Goal: Task Accomplishment & Management: Manage account settings

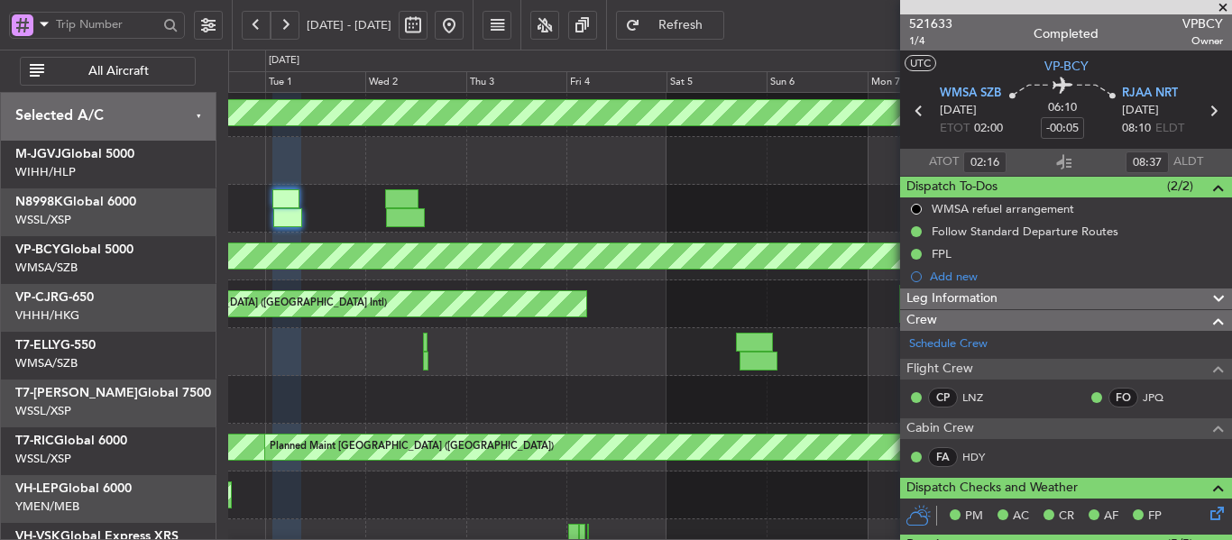
scroll to position [541, 0]
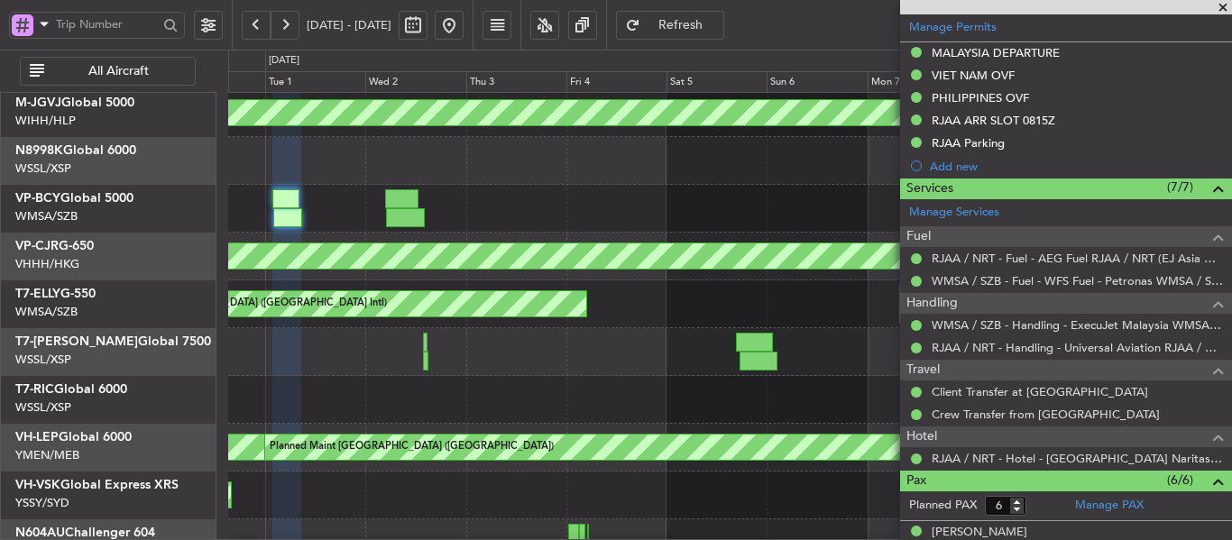
click at [463, 31] on button at bounding box center [449, 25] width 29 height 29
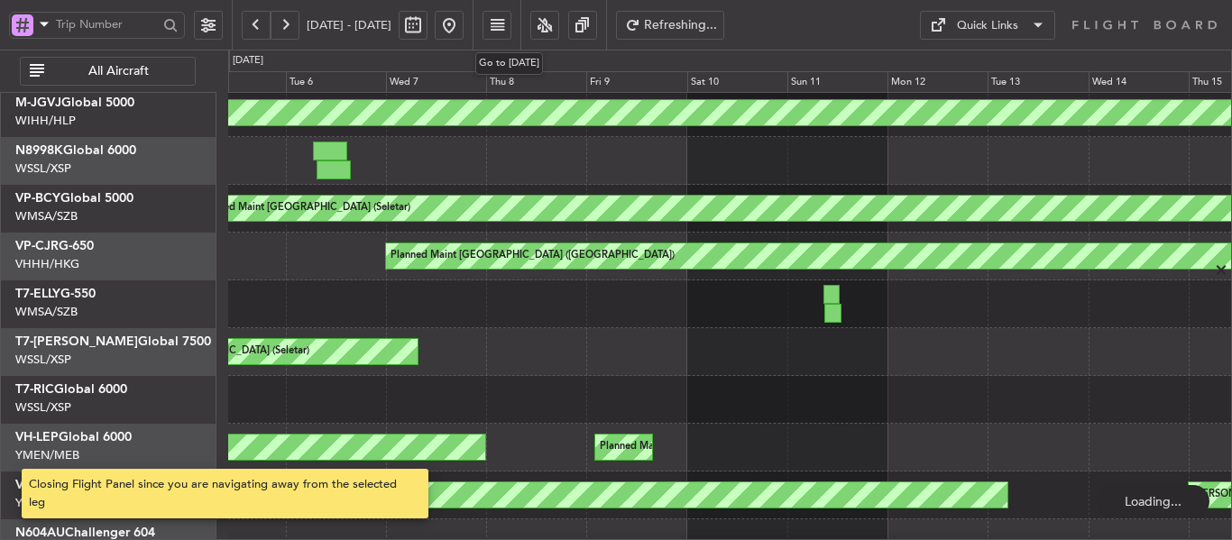
scroll to position [0, 0]
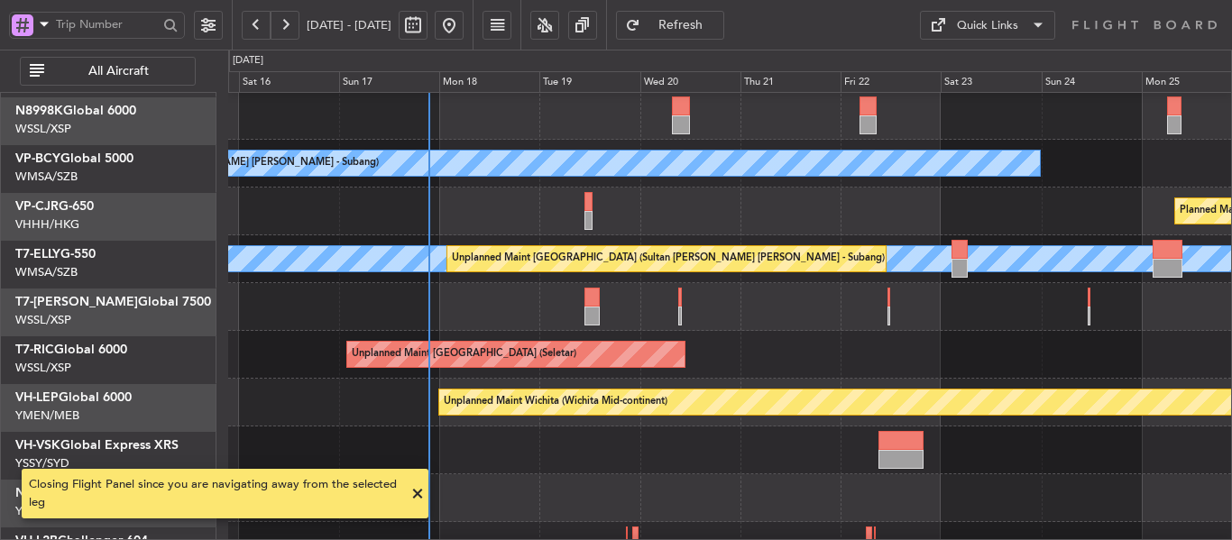
click at [515, 206] on div "Planned Maint [GEOGRAPHIC_DATA] ([GEOGRAPHIC_DATA] Intl) Planned Maint [GEOGRAP…" at bounding box center [729, 212] width 1003 height 48
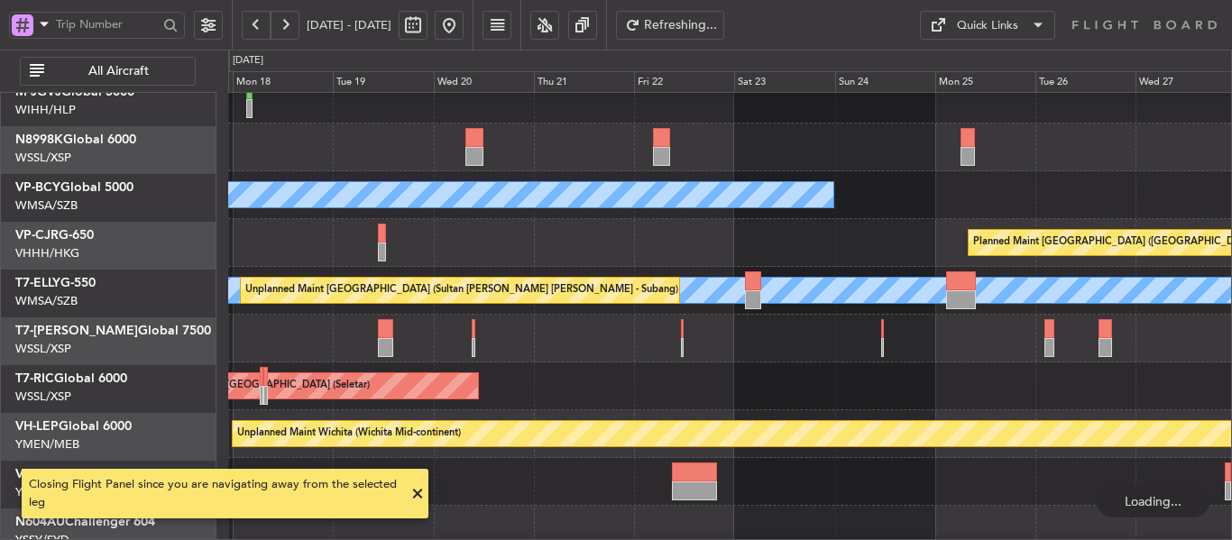
scroll to position [59, 0]
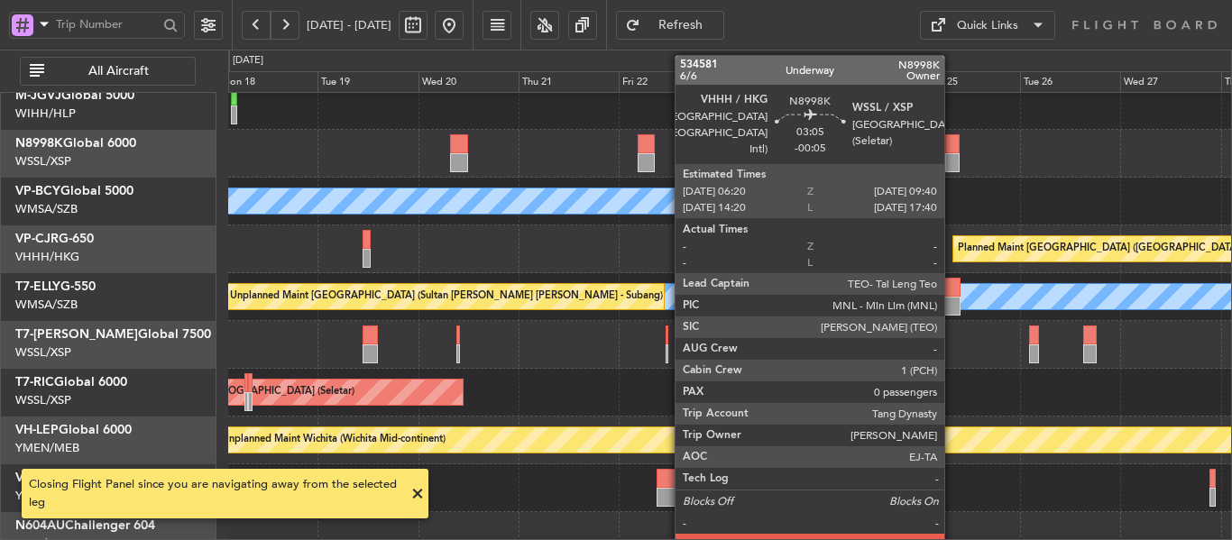
click at [952, 158] on div at bounding box center [952, 162] width 14 height 19
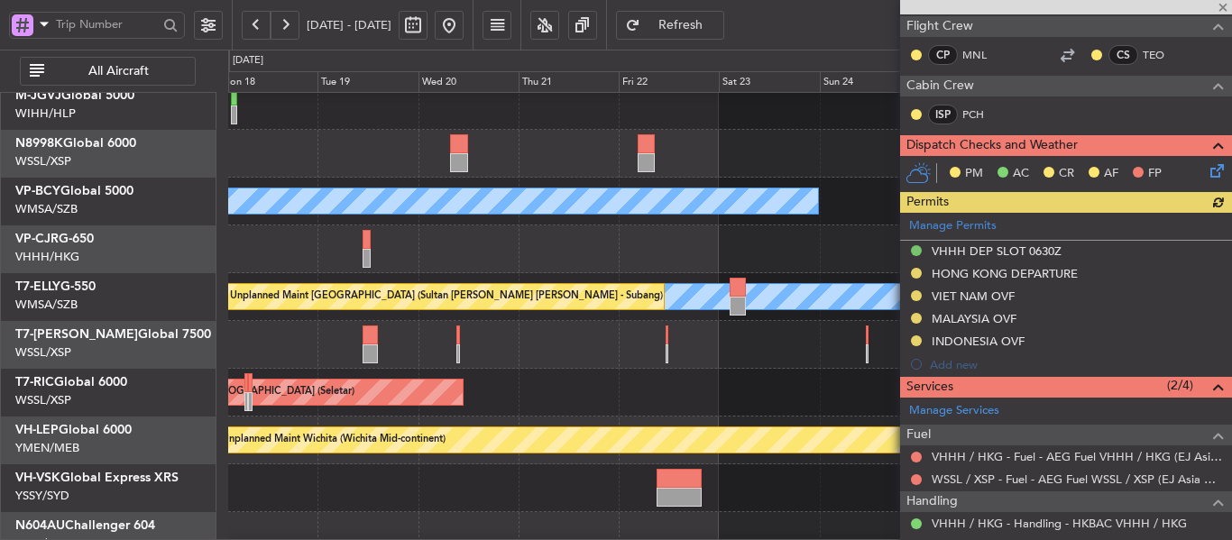
scroll to position [361, 0]
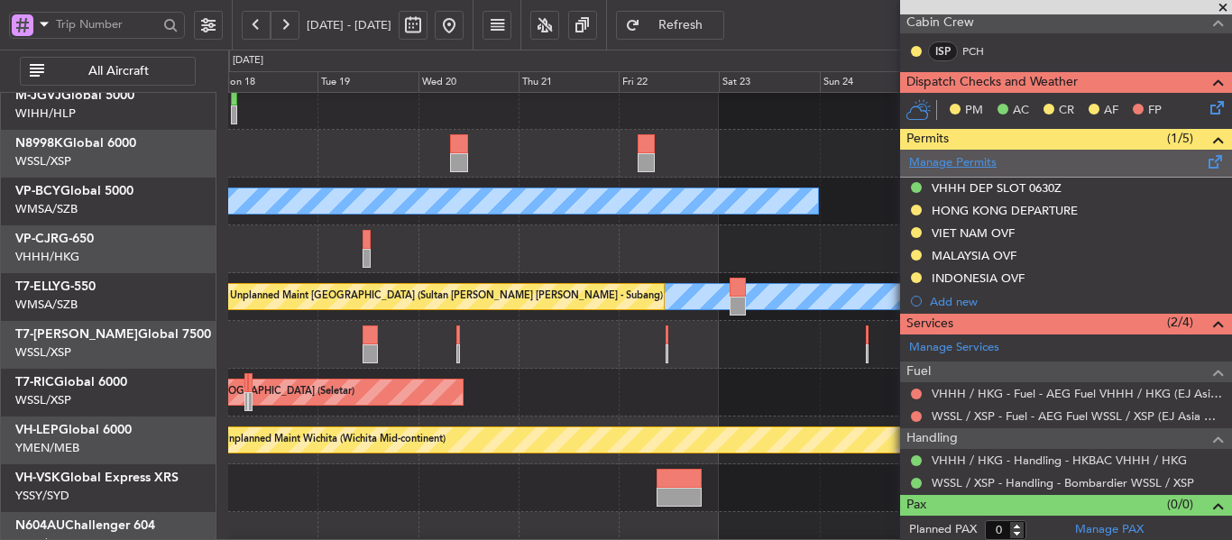
click at [970, 168] on link "Manage Permits" at bounding box center [952, 163] width 87 height 18
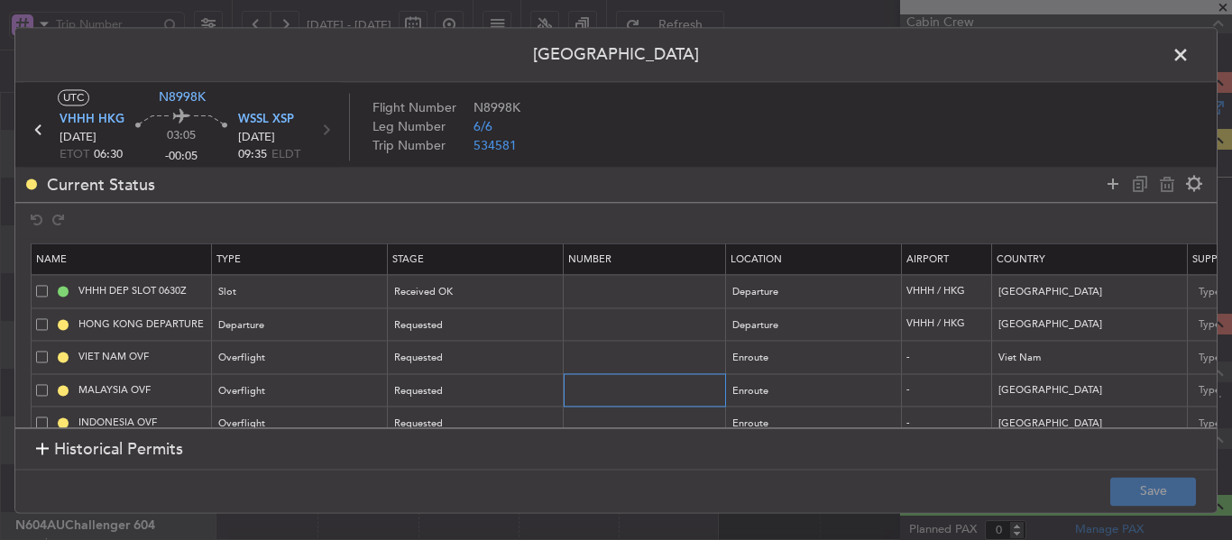
click at [606, 390] on input "text" at bounding box center [646, 389] width 157 height 15
paste input "CAAM-NS-0696-08-25"
type input "CAAM-NS-0696-08-25"
click at [591, 357] on input "text" at bounding box center [646, 357] width 157 height 15
paste input "OF-5275/8/2025VN"
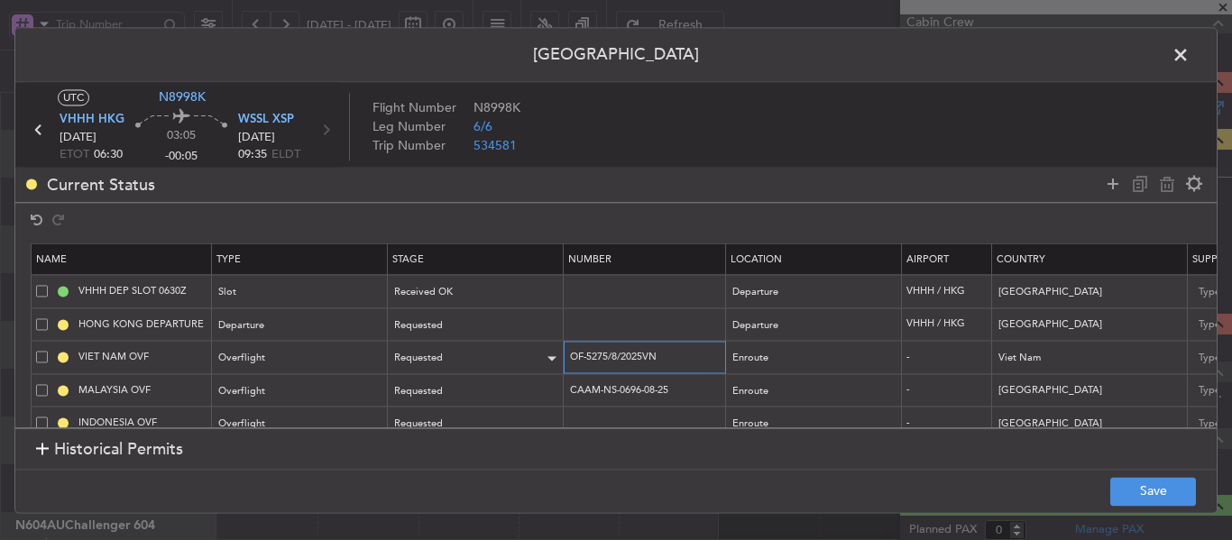
type input "OF-5275/8/2025VN"
click at [505, 357] on div "Requested" at bounding box center [470, 358] width 150 height 27
drag, startPoint x: 453, startPoint y: 510, endPoint x: 463, endPoint y: 442, distance: 69.4
click at [450, 509] on span "Received OK" at bounding box center [476, 504] width 161 height 27
click at [479, 389] on div "Requested" at bounding box center [470, 391] width 150 height 27
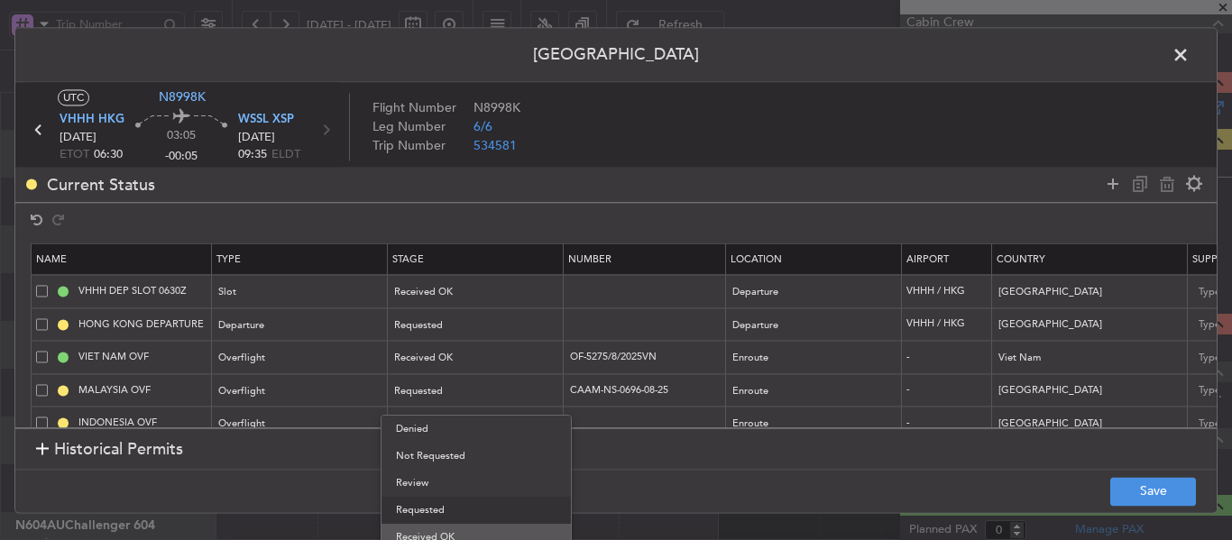
click at [453, 533] on span "Received OK" at bounding box center [476, 537] width 161 height 27
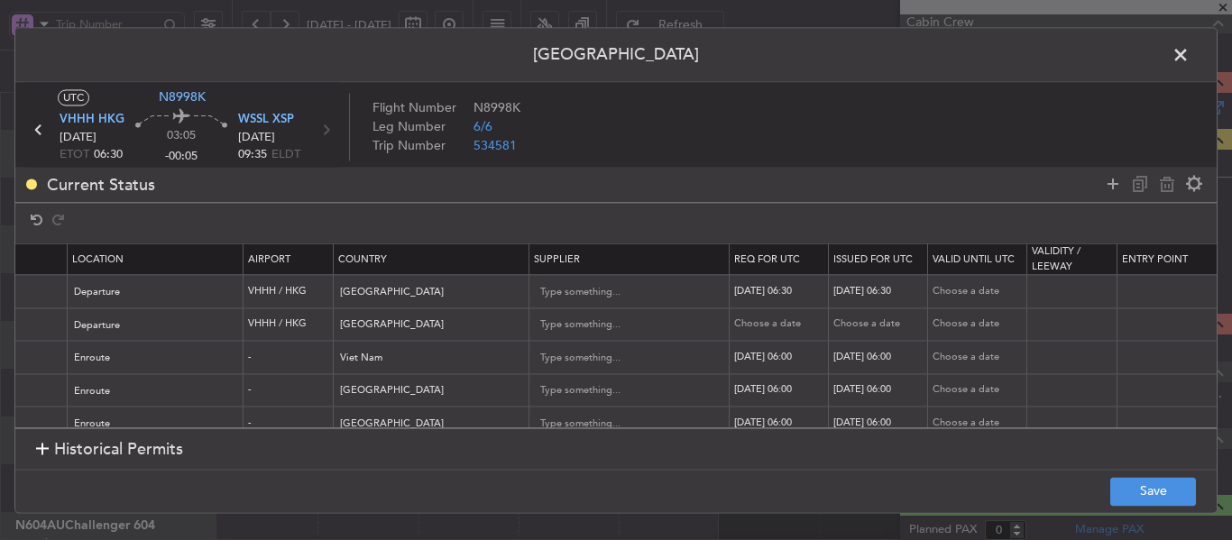
scroll to position [0, 697]
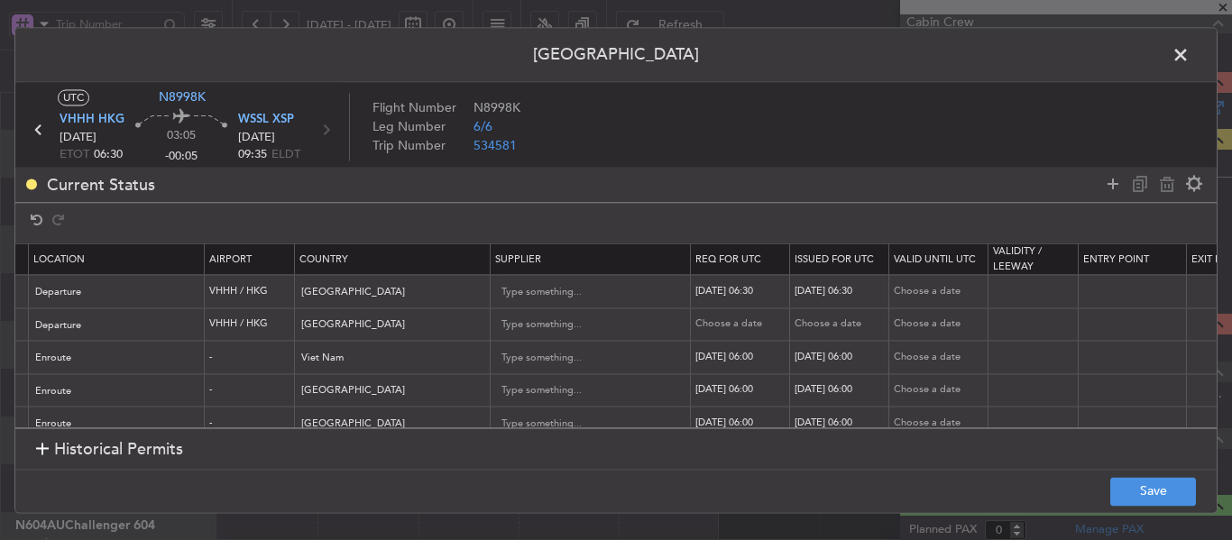
click at [753, 363] on div "[DATE] 06:00" at bounding box center [742, 357] width 94 height 15
select select "8"
select select "2025"
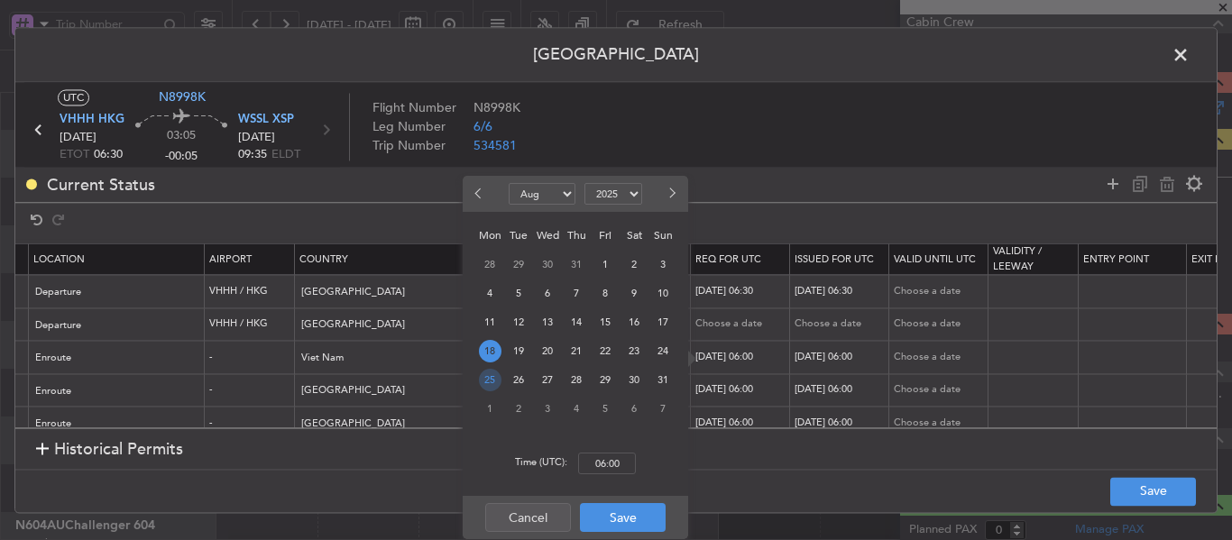
click at [491, 377] on span "25" at bounding box center [490, 380] width 23 height 23
click at [610, 461] on input "00:00" at bounding box center [607, 464] width 58 height 22
type input "06:30"
click at [625, 515] on button "Save" at bounding box center [623, 517] width 86 height 29
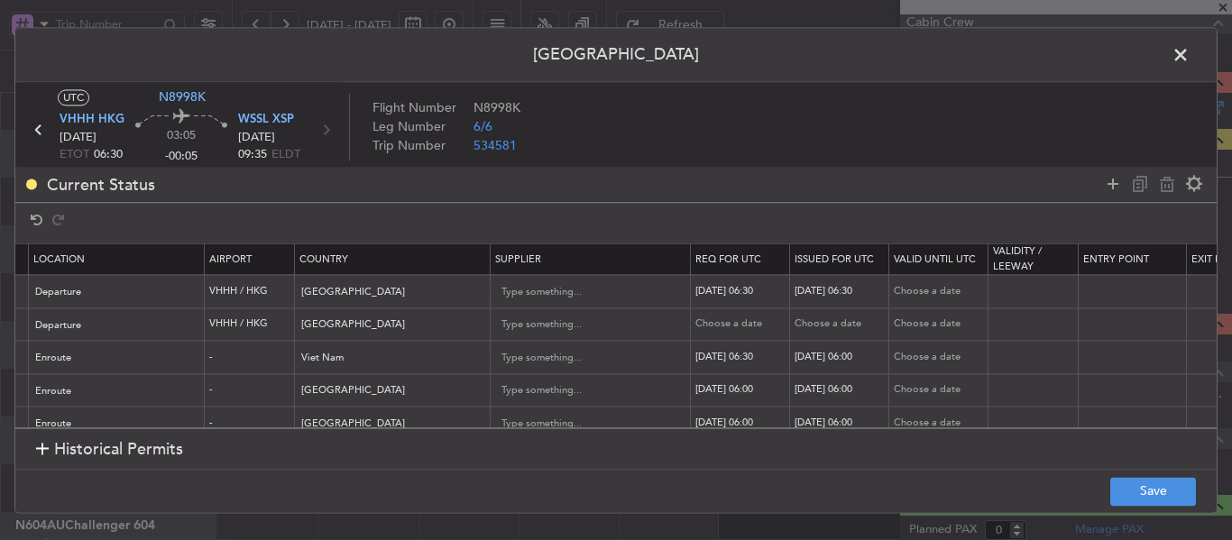
click at [831, 356] on div "[DATE] 06:00" at bounding box center [841, 357] width 94 height 15
select select "8"
select select "2025"
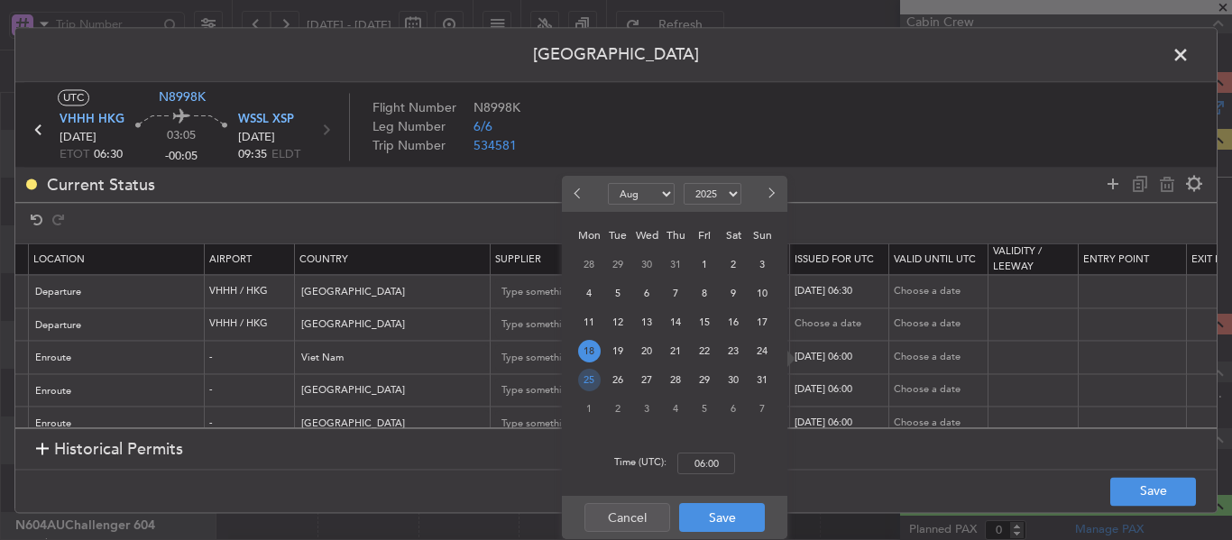
click at [591, 378] on span "25" at bounding box center [589, 380] width 23 height 23
click at [706, 459] on input "00:00" at bounding box center [706, 464] width 58 height 22
type input "06:30"
click at [719, 516] on button "Save" at bounding box center [722, 517] width 86 height 29
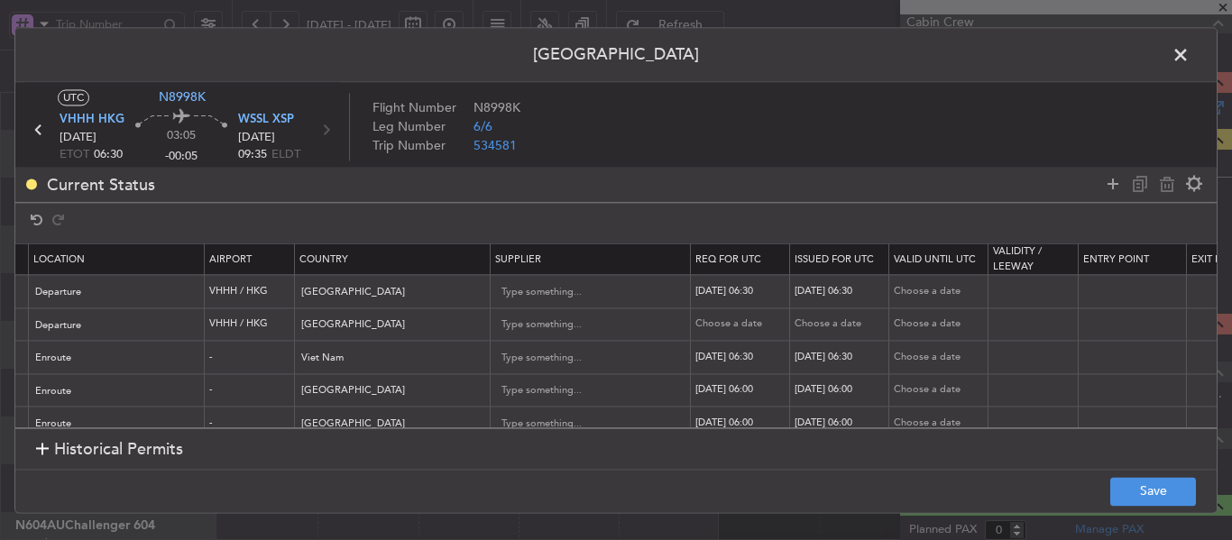
click at [749, 389] on div "[DATE] 06:00" at bounding box center [742, 390] width 94 height 15
select select "8"
select select "2025"
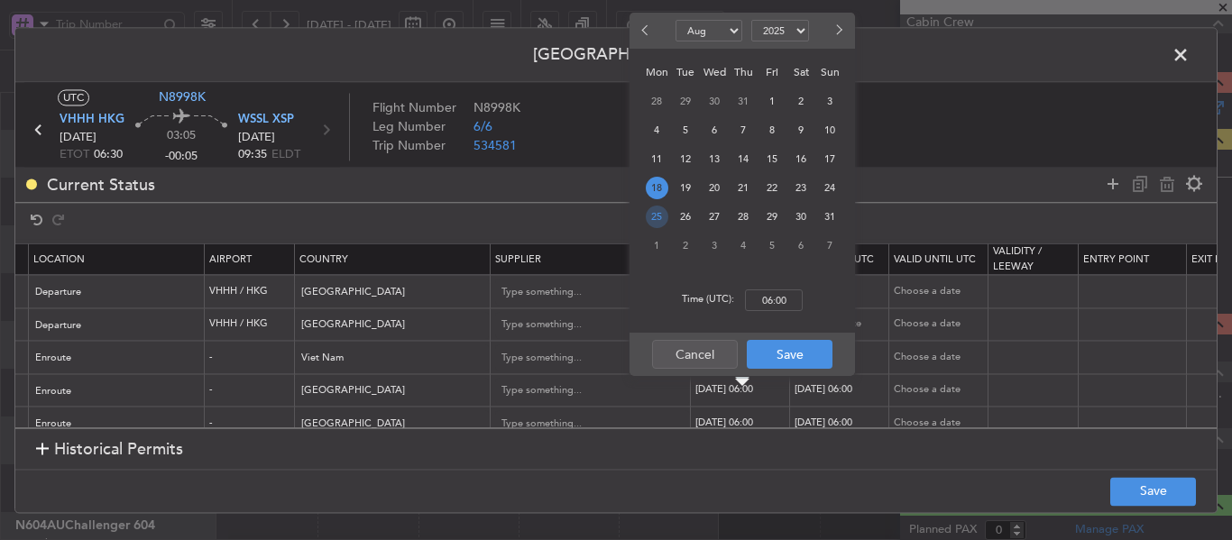
click at [658, 218] on span "25" at bounding box center [657, 217] width 23 height 23
click at [783, 305] on input "00:00" at bounding box center [774, 300] width 58 height 22
type input "06:30"
click at [776, 349] on button "Save" at bounding box center [790, 354] width 86 height 29
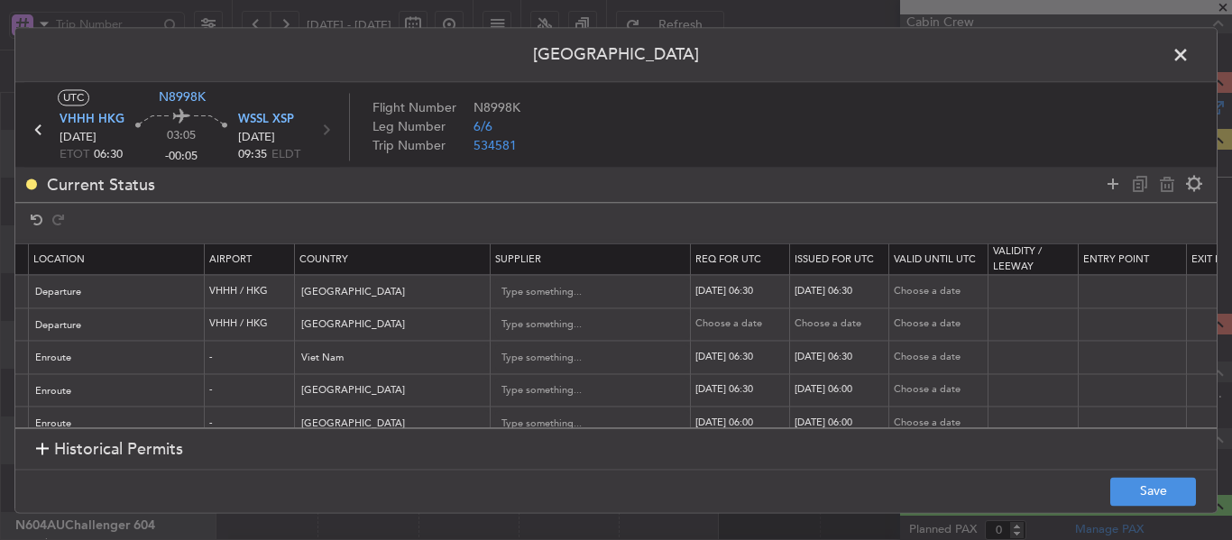
click at [812, 394] on div "[DATE] 06:00" at bounding box center [841, 390] width 94 height 15
select select "8"
select select "2025"
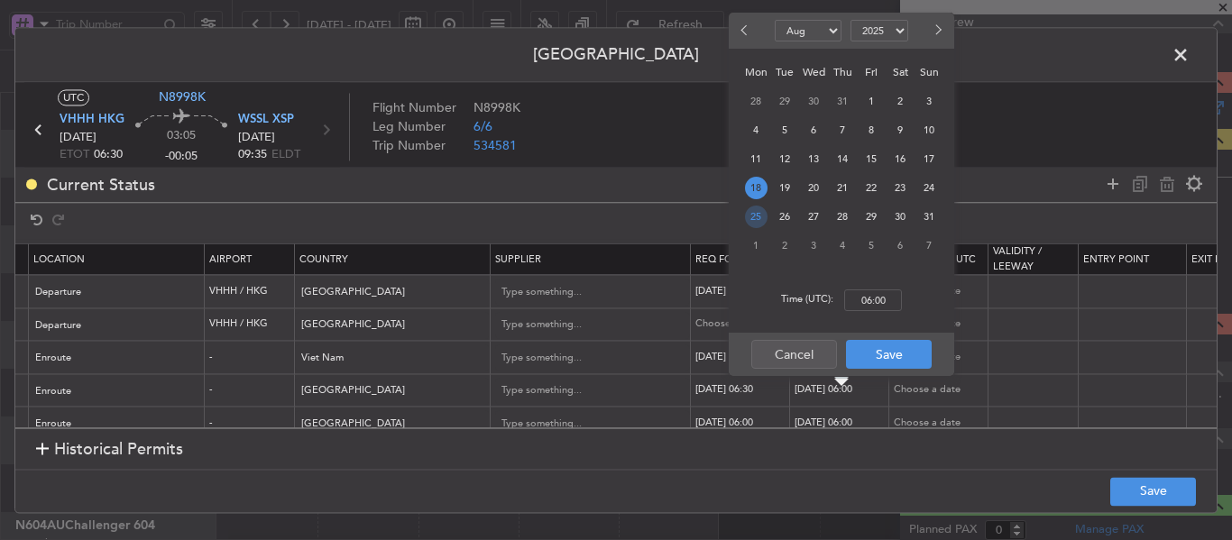
click at [754, 214] on span "25" at bounding box center [756, 217] width 23 height 23
click at [865, 293] on input "00:00" at bounding box center [873, 300] width 58 height 22
type input "06:30"
click at [885, 359] on button "Save" at bounding box center [889, 354] width 86 height 29
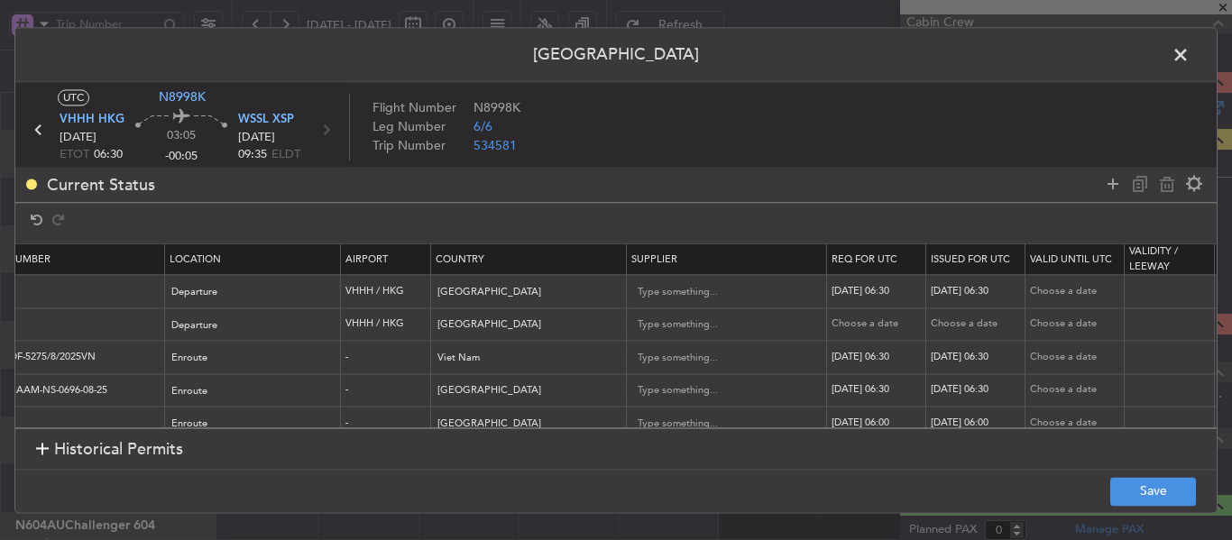
scroll to position [0, 0]
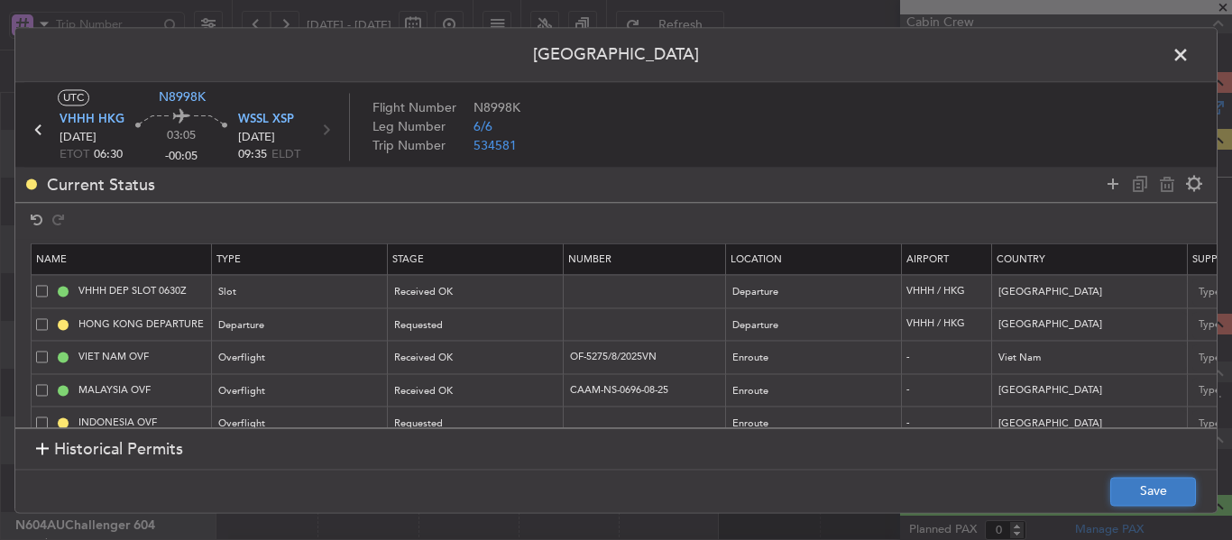
click at [1178, 496] on button "Save" at bounding box center [1153, 491] width 86 height 29
click at [1189, 66] on span at bounding box center [1189, 59] width 0 height 36
